Goal: Transaction & Acquisition: Book appointment/travel/reservation

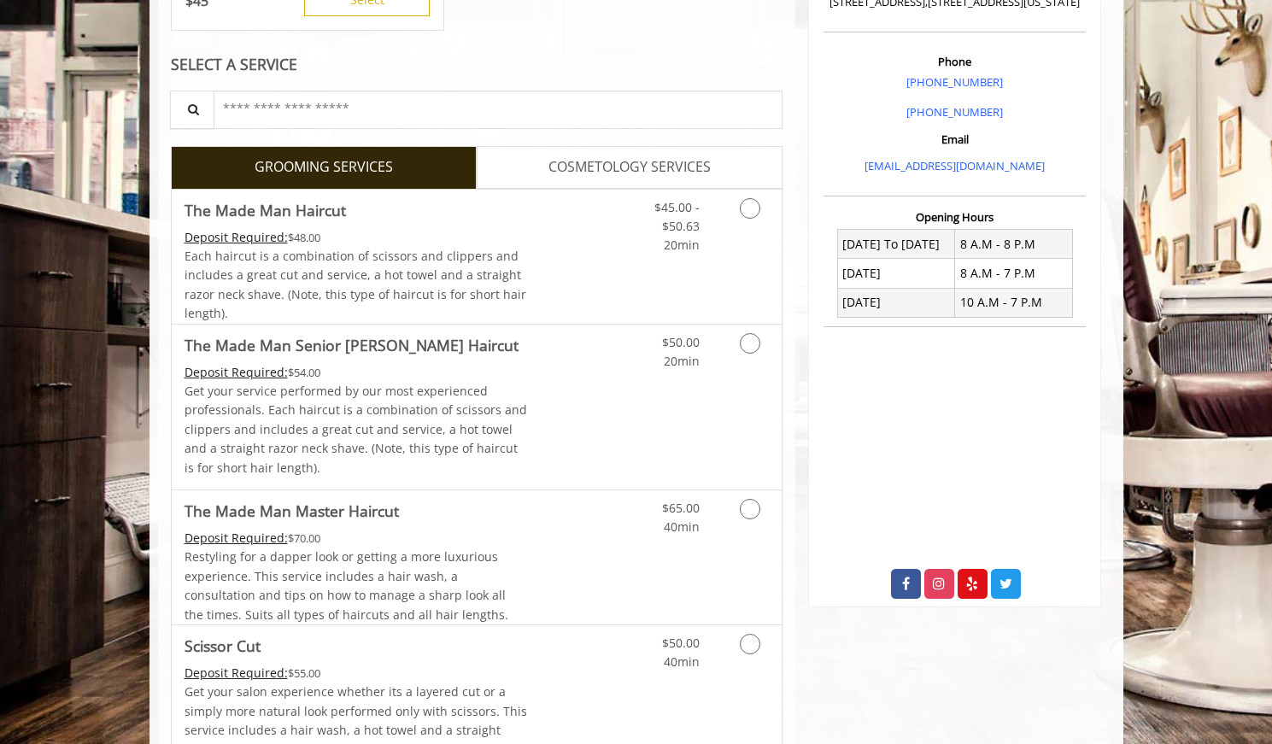
scroll to position [606, 0]
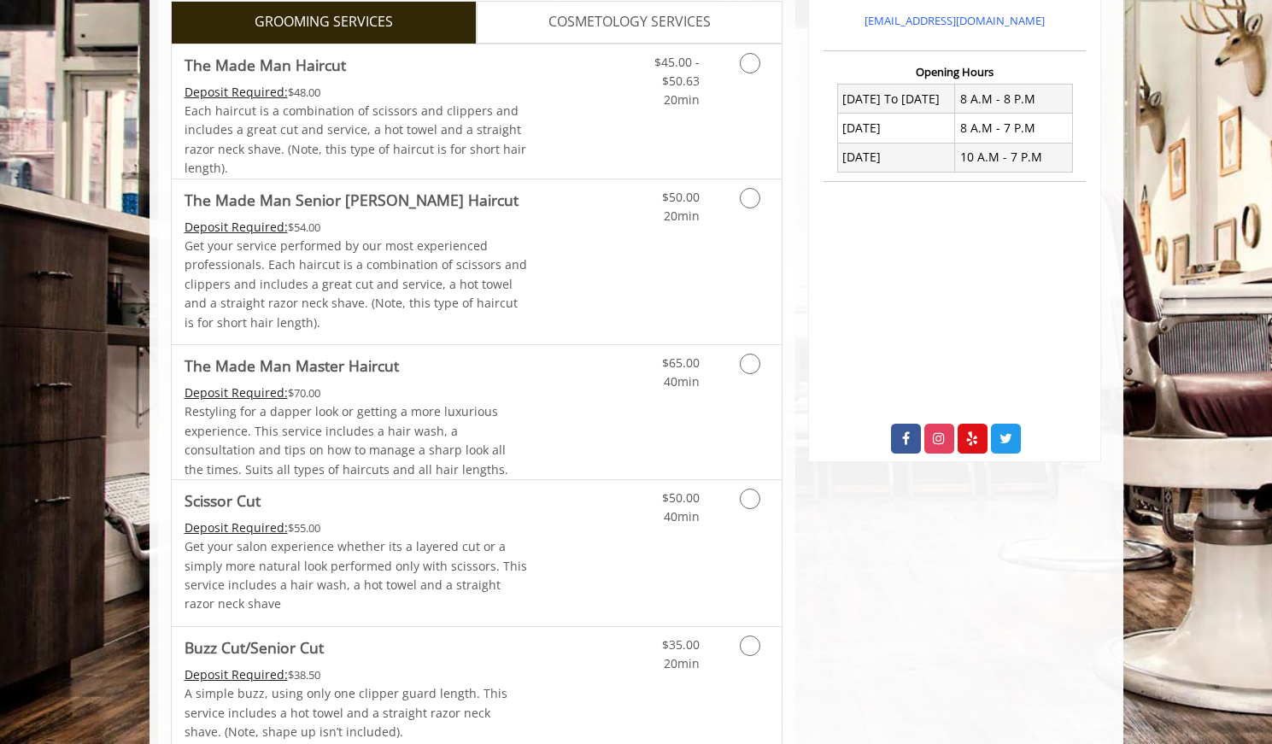
click at [774, 39] on link "COSMETOLOGY SERVICES" at bounding box center [630, 22] width 306 height 43
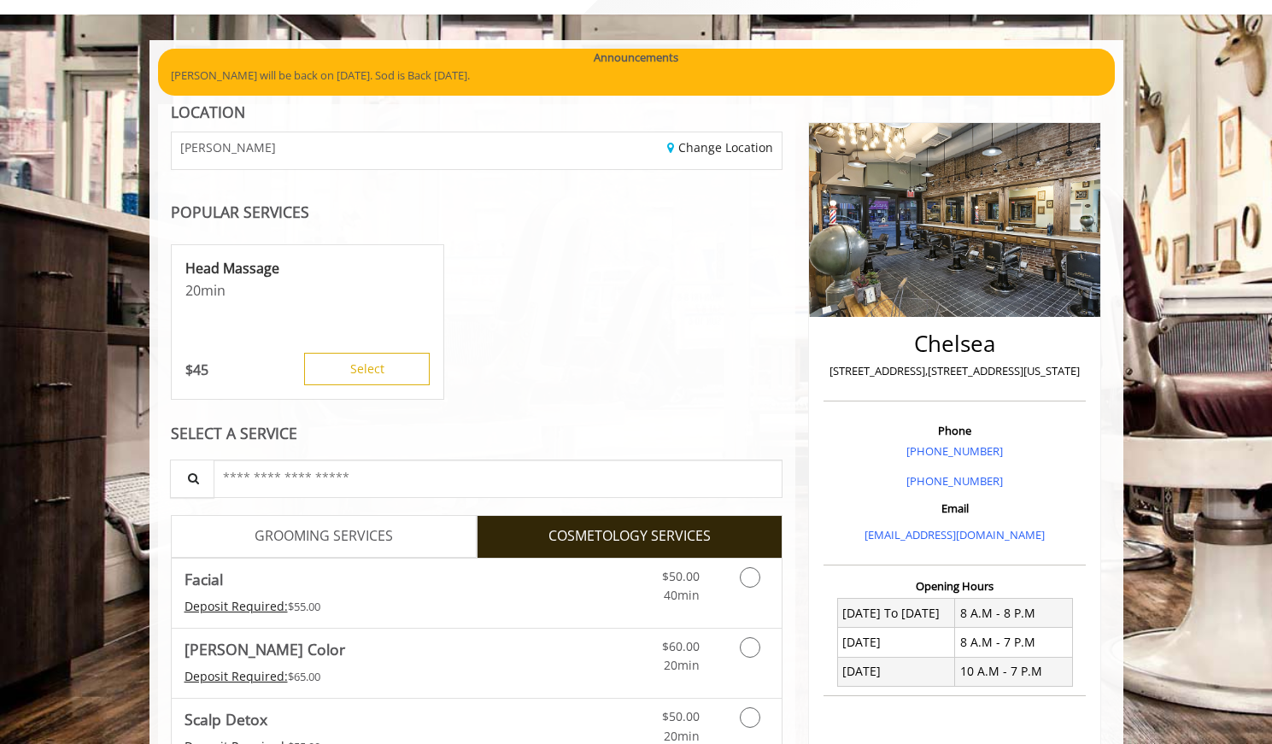
scroll to position [91, 0]
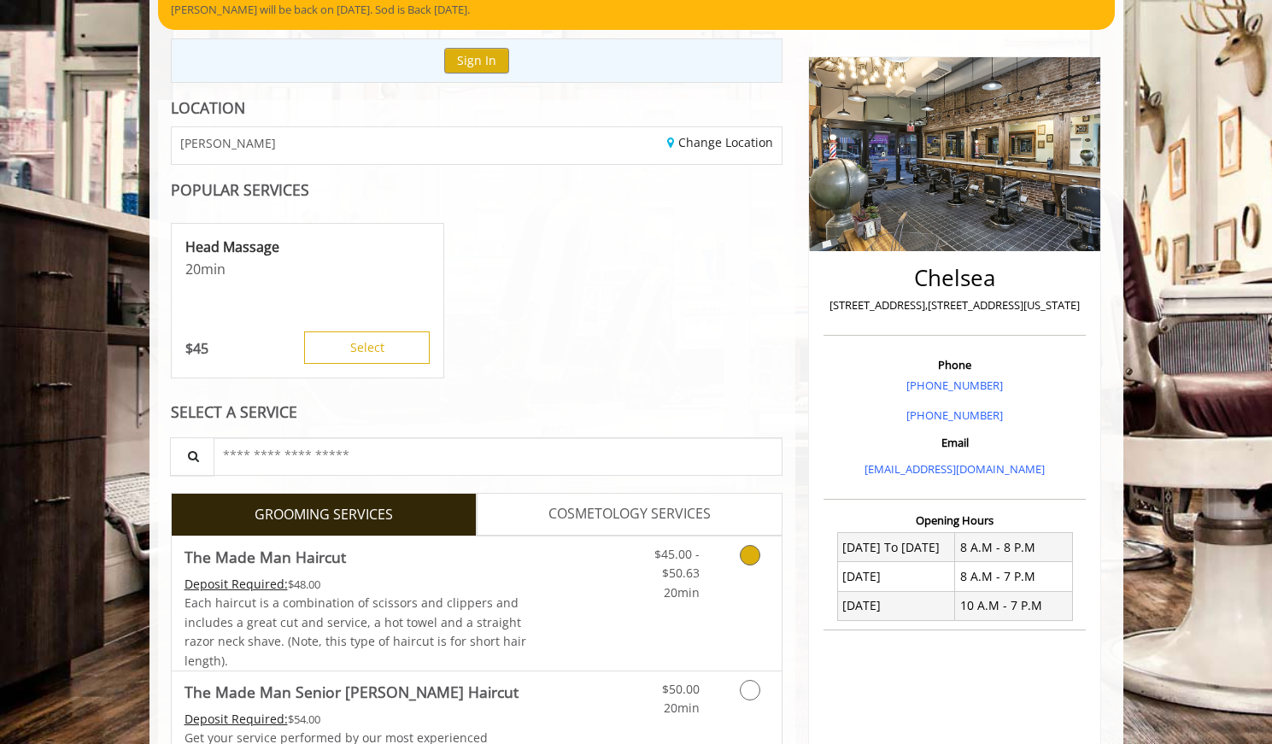
click at [743, 553] on icon "Grooming services" at bounding box center [750, 555] width 21 height 21
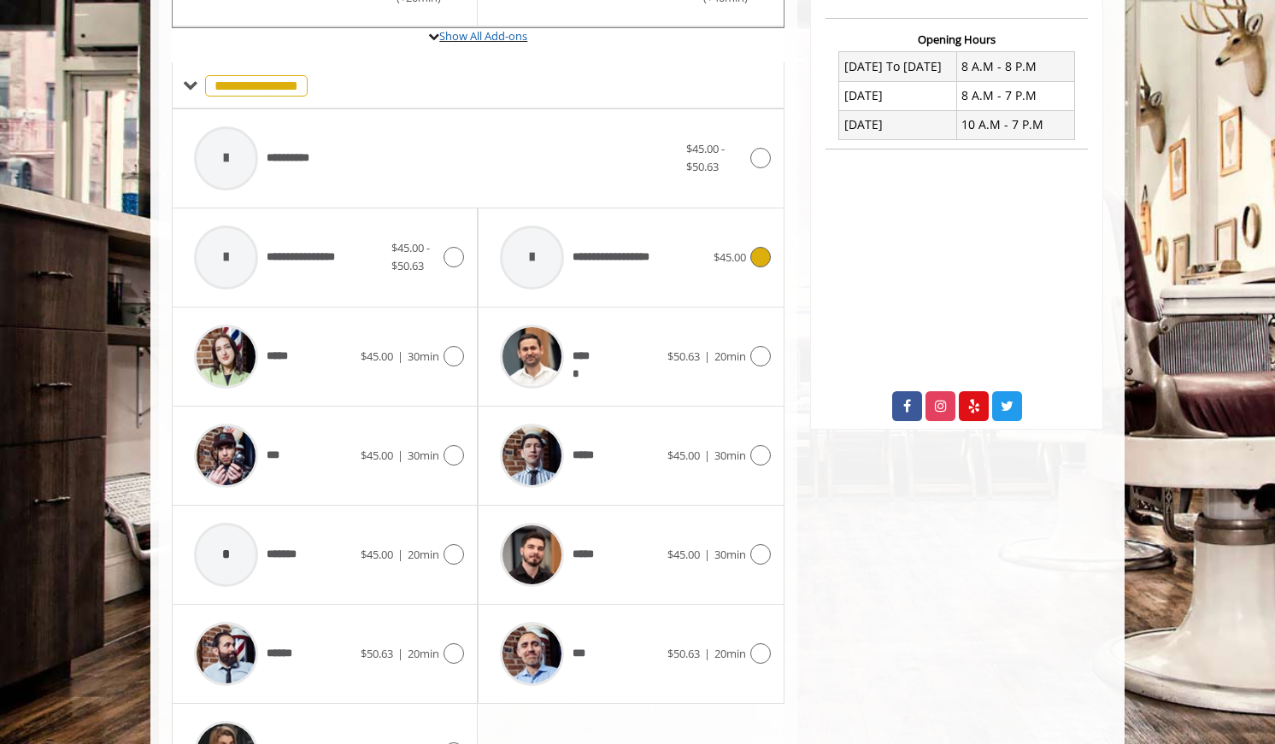
scroll to position [642, 0]
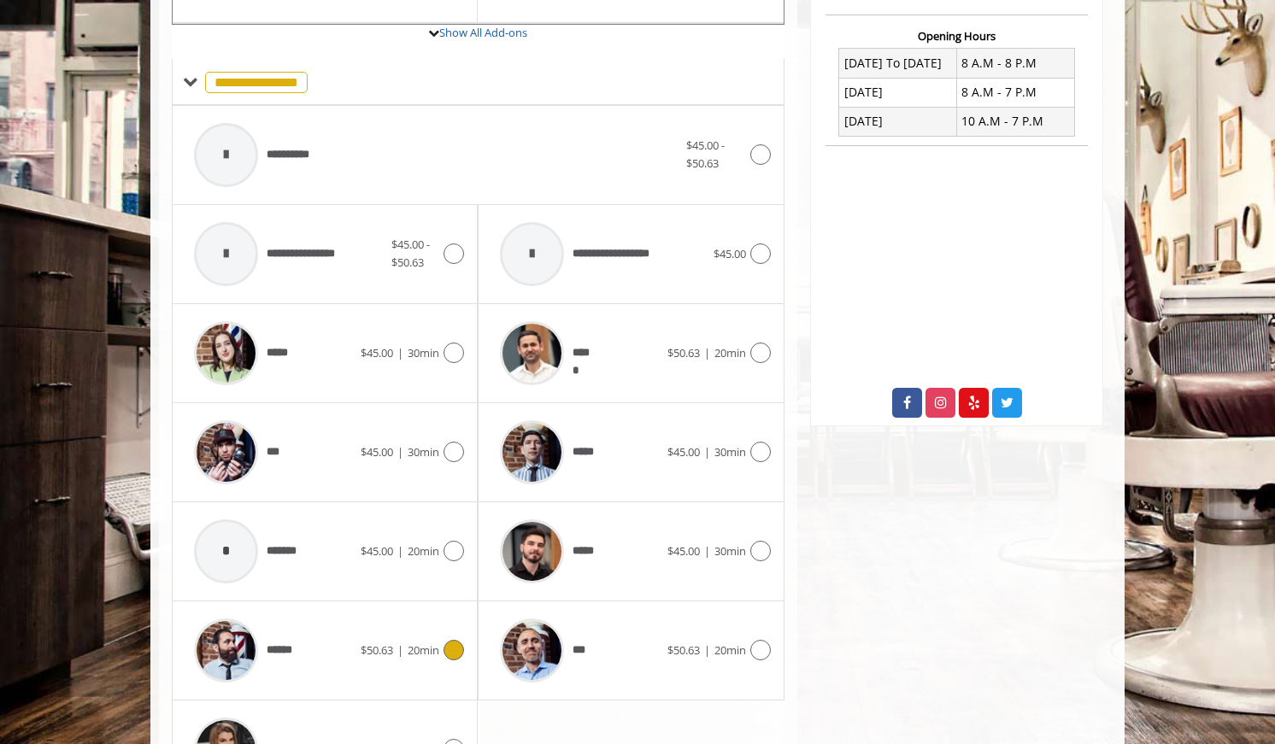
click at [409, 658] on span "$50.63 | 20min" at bounding box center [399, 651] width 79 height 18
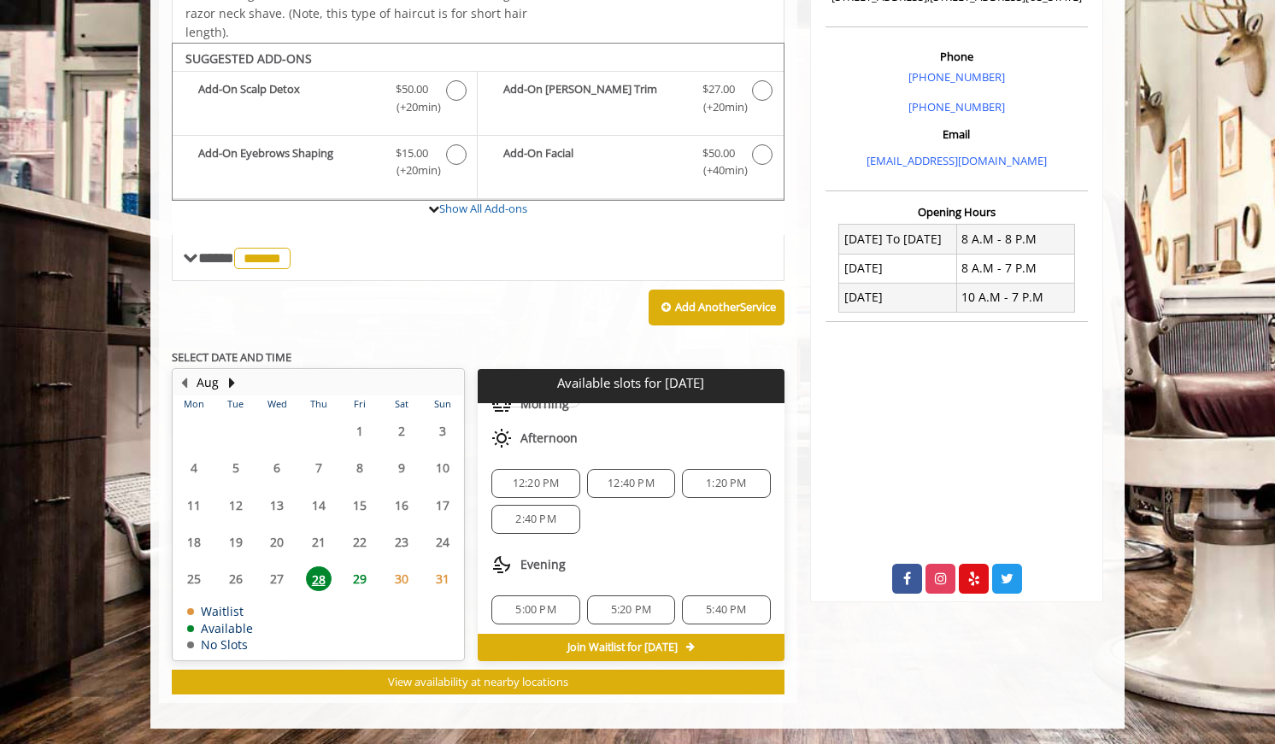
scroll to position [77, 0]
click at [337, 578] on td "28" at bounding box center [317, 578] width 41 height 37
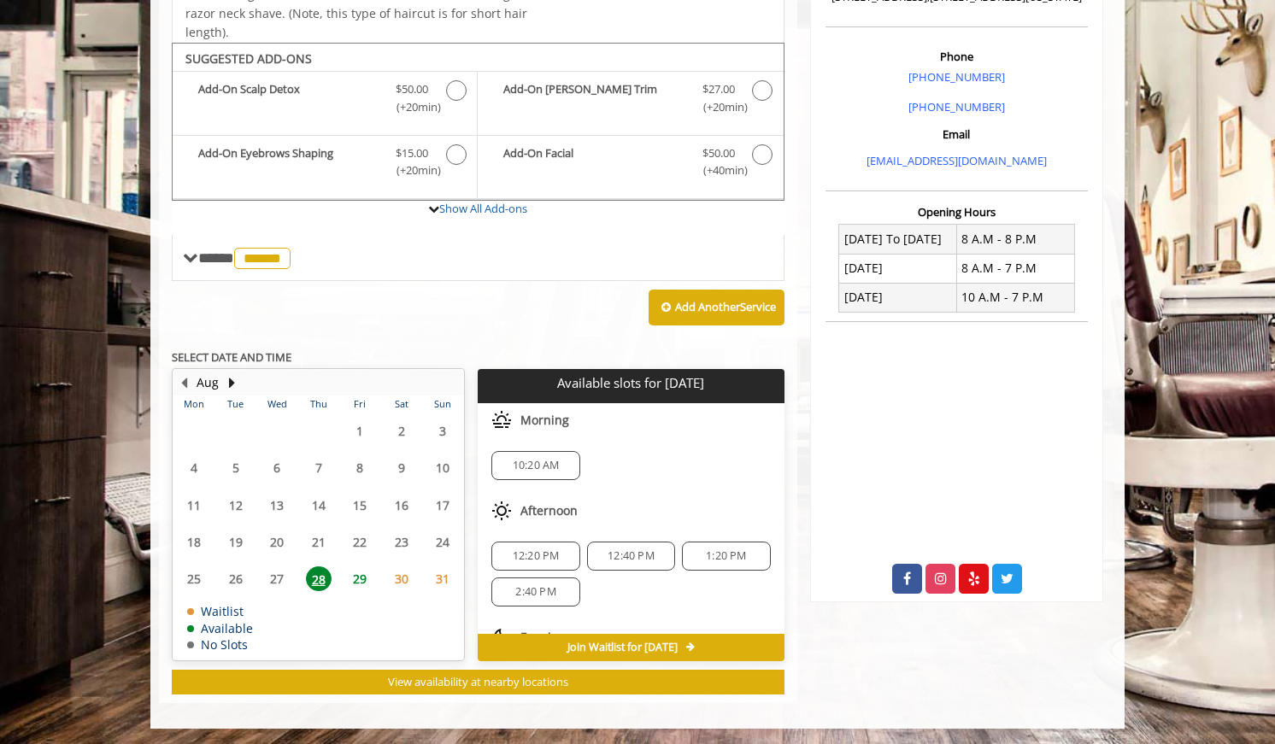
click at [361, 584] on span "29" at bounding box center [360, 578] width 26 height 25
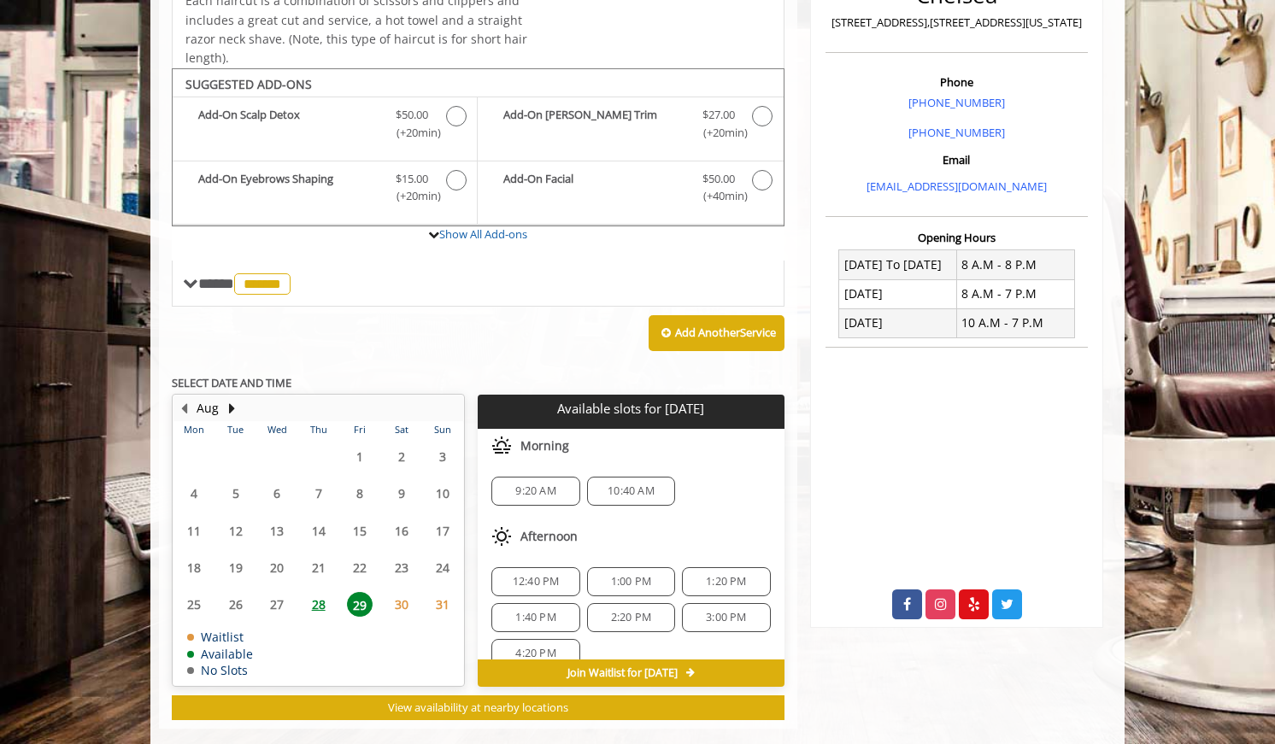
scroll to position [466, 0]
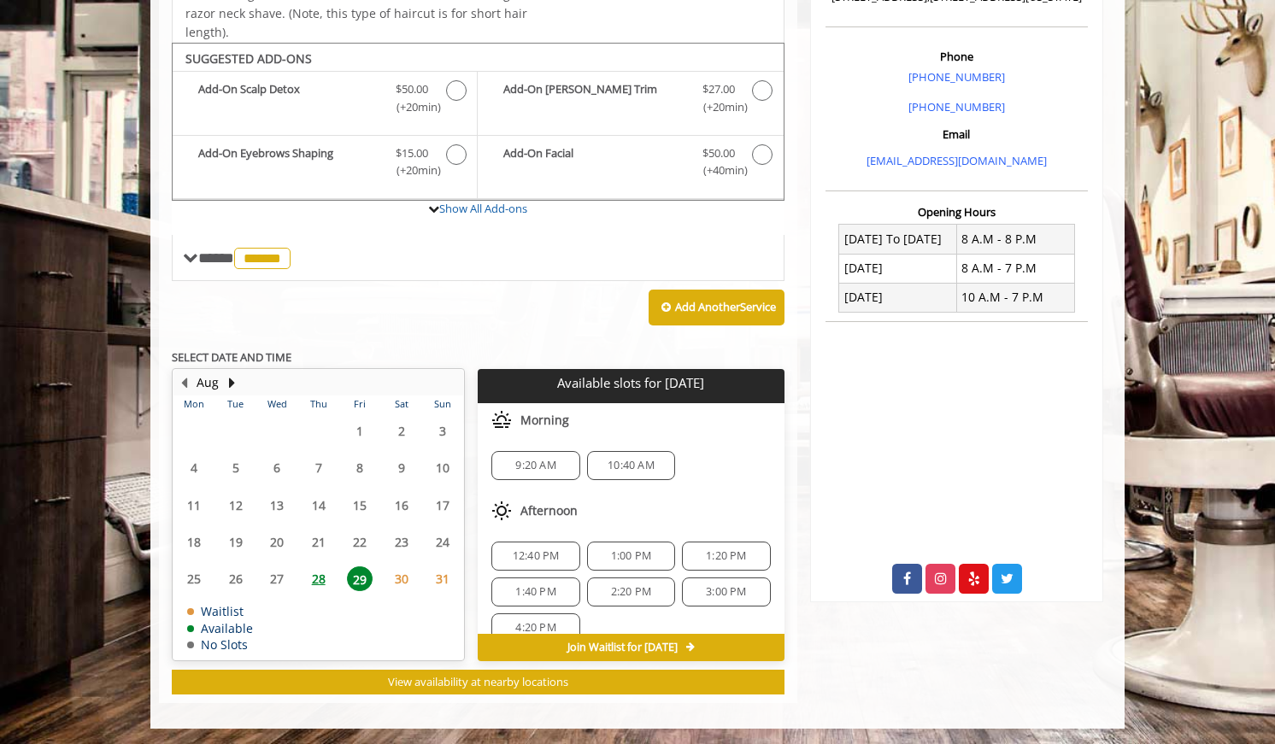
click at [328, 583] on span "28" at bounding box center [319, 578] width 26 height 25
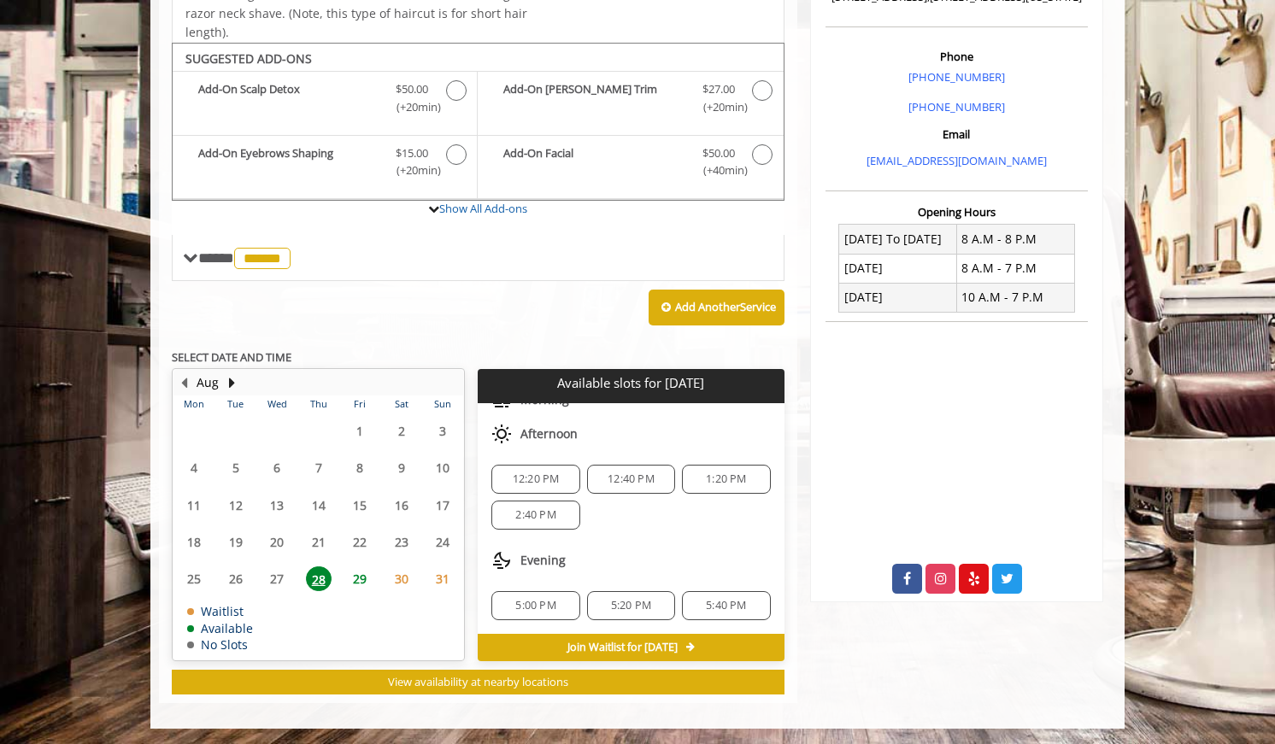
click at [736, 599] on span "5:40 PM" at bounding box center [726, 606] width 40 height 14
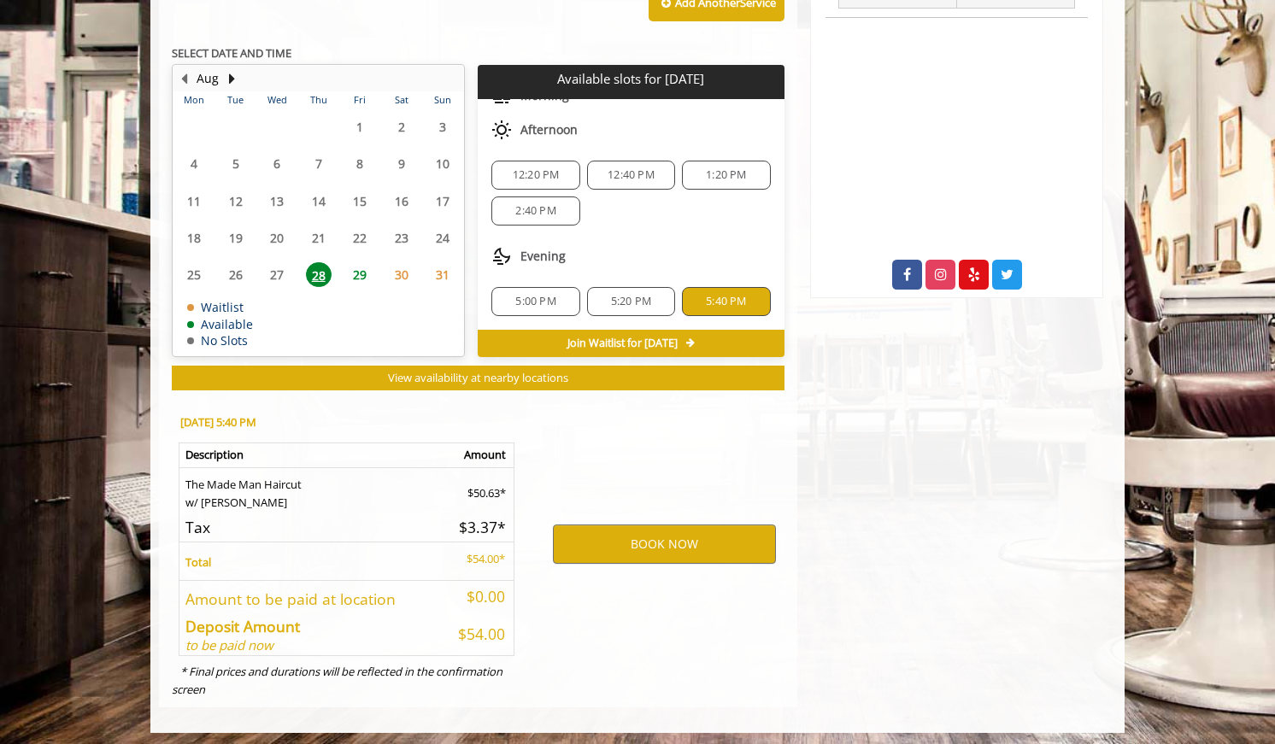
scroll to position [775, 0]
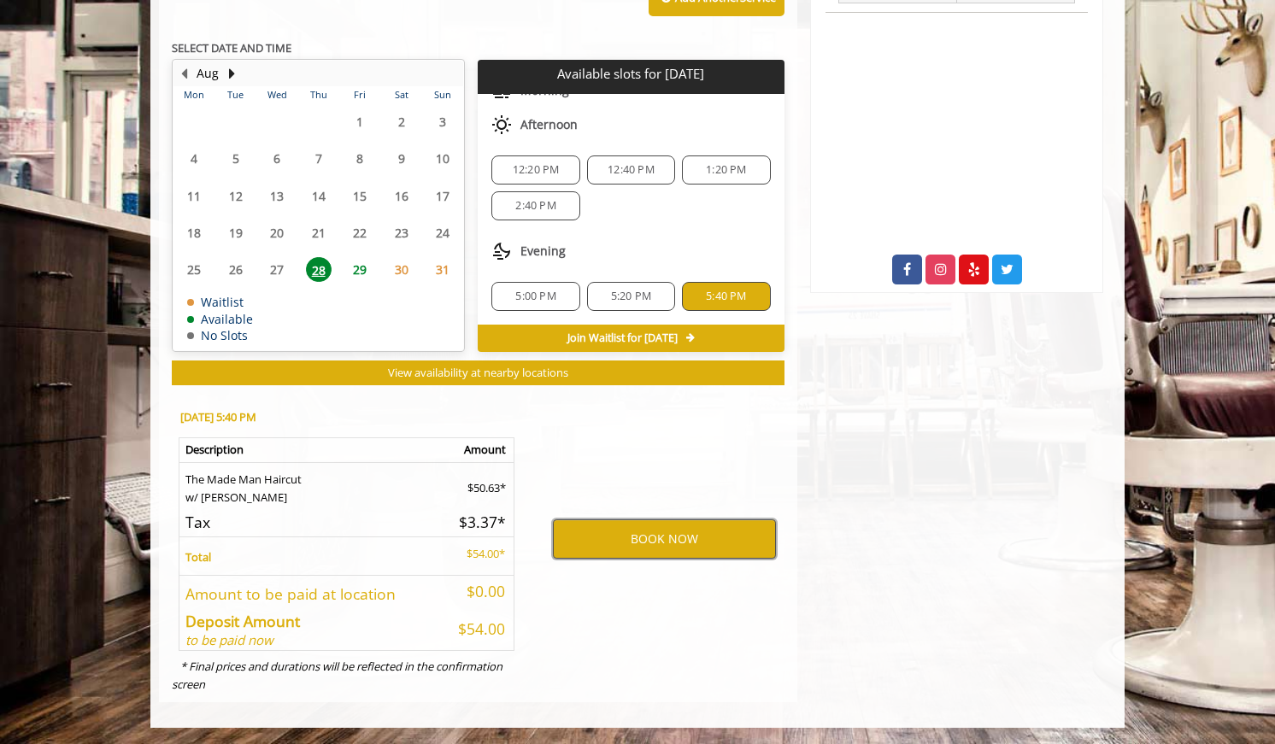
click at [727, 554] on button "BOOK NOW" at bounding box center [664, 538] width 223 height 39
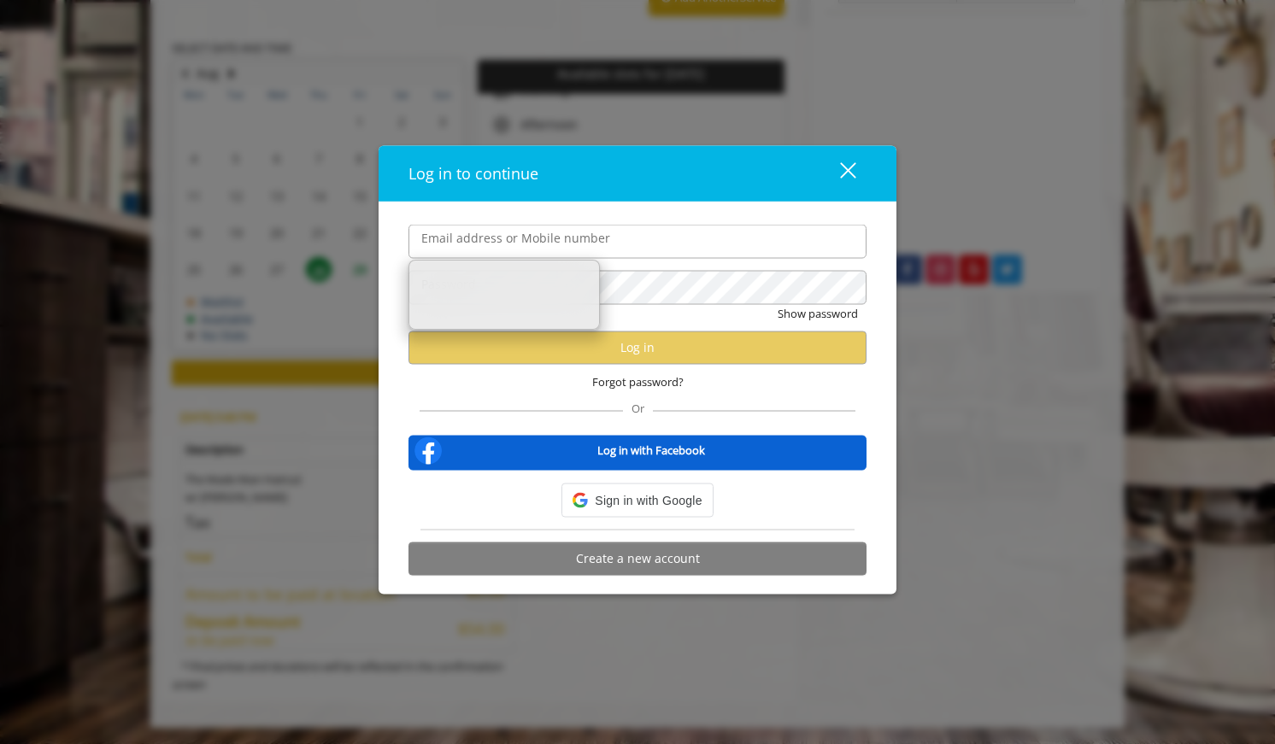
type input "**********"
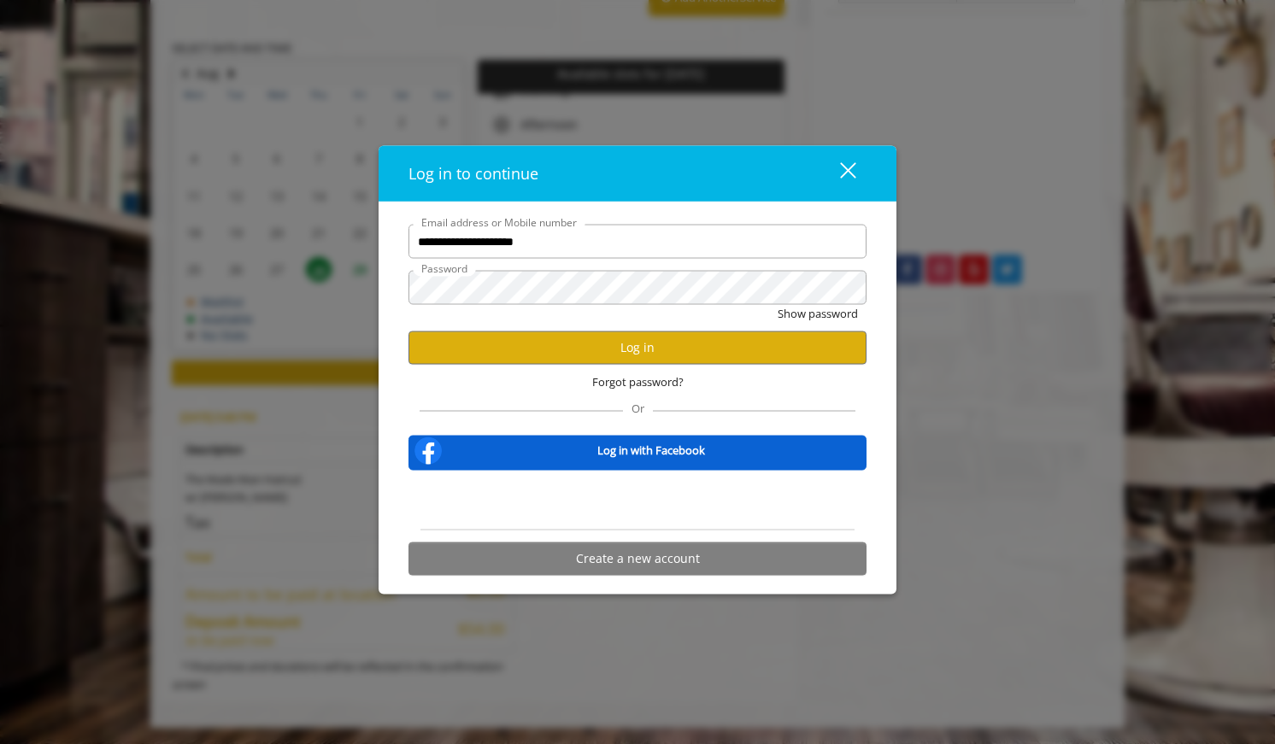
scroll to position [0, 0]
click at [598, 358] on button "Log in" at bounding box center [637, 347] width 458 height 33
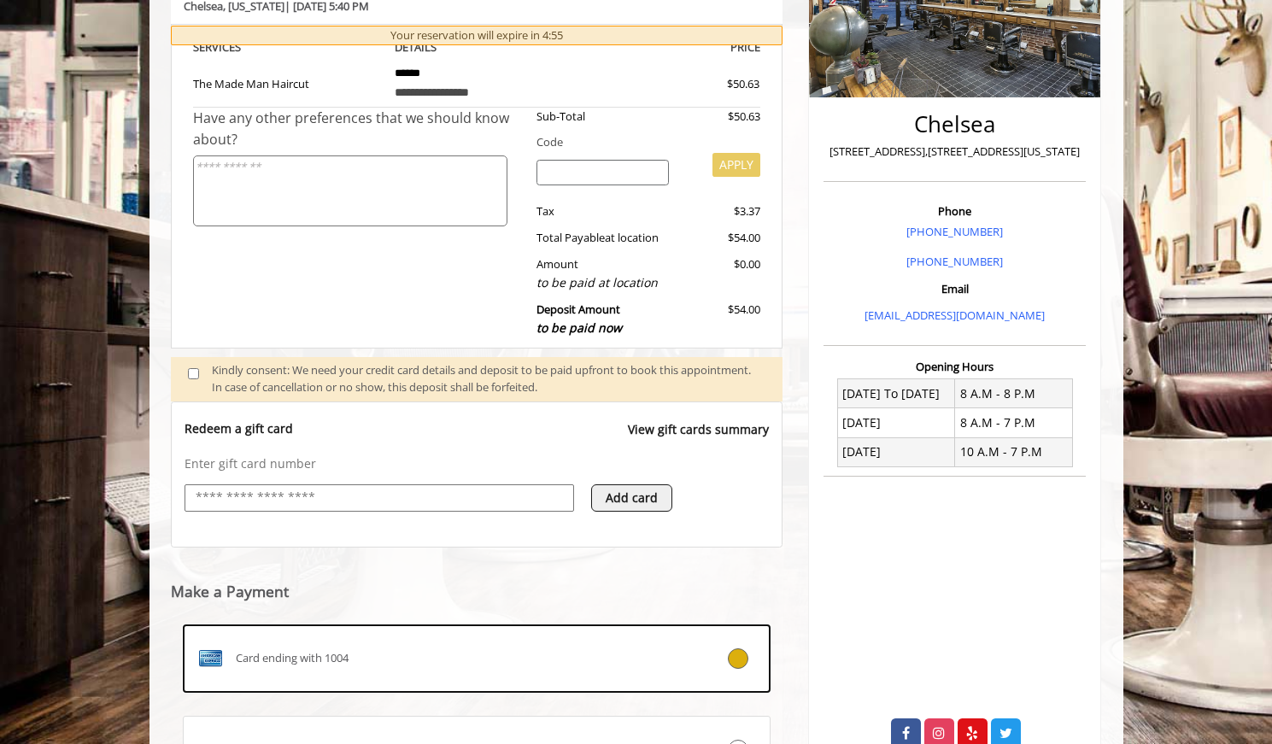
scroll to position [476, 0]
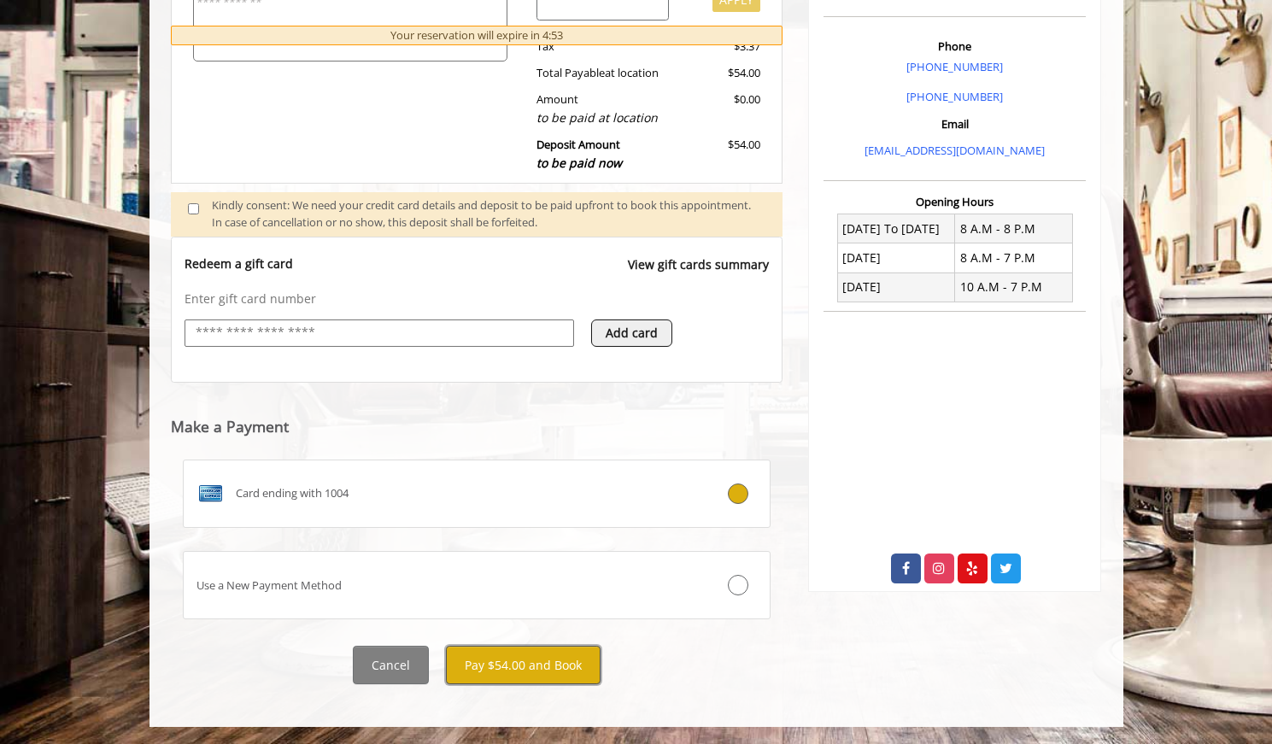
click at [519, 673] on button "Pay $54.00 and Book" at bounding box center [523, 665] width 155 height 38
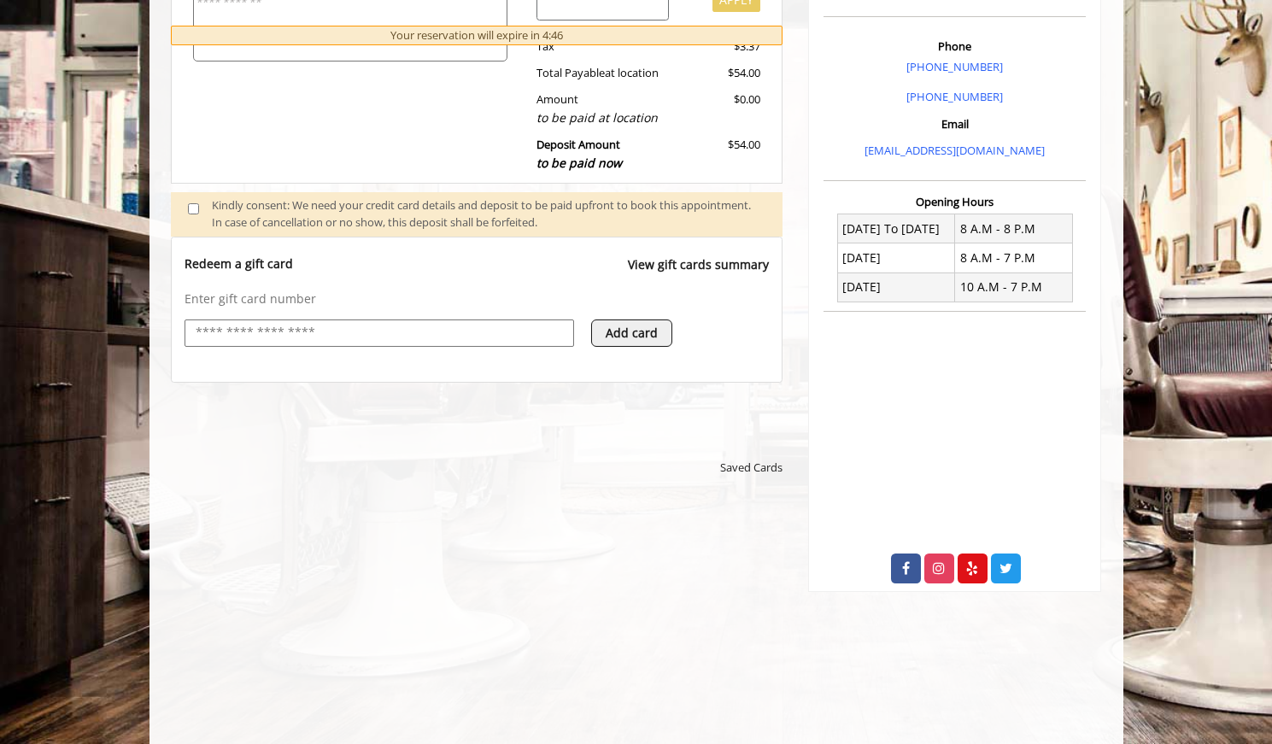
scroll to position [472, 0]
